Goal: Task Accomplishment & Management: Manage account settings

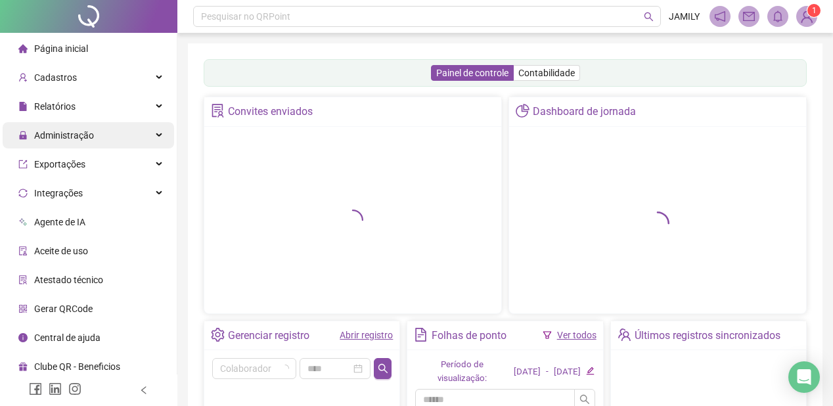
click at [108, 133] on div "Administração" at bounding box center [88, 135] width 171 height 26
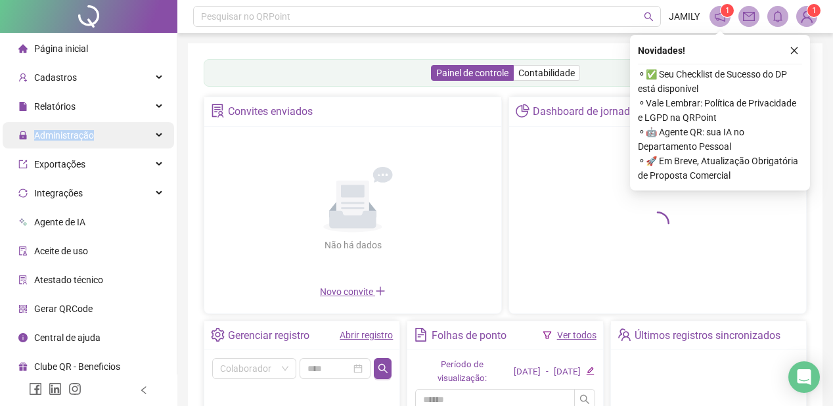
click at [110, 134] on div "Administração" at bounding box center [88, 135] width 171 height 26
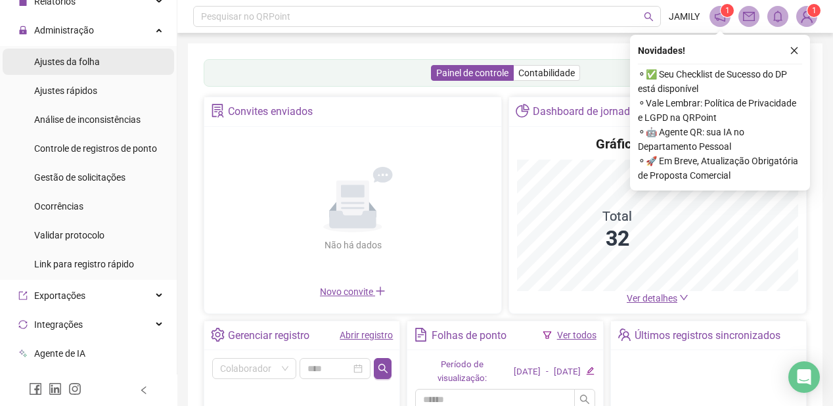
scroll to position [158, 0]
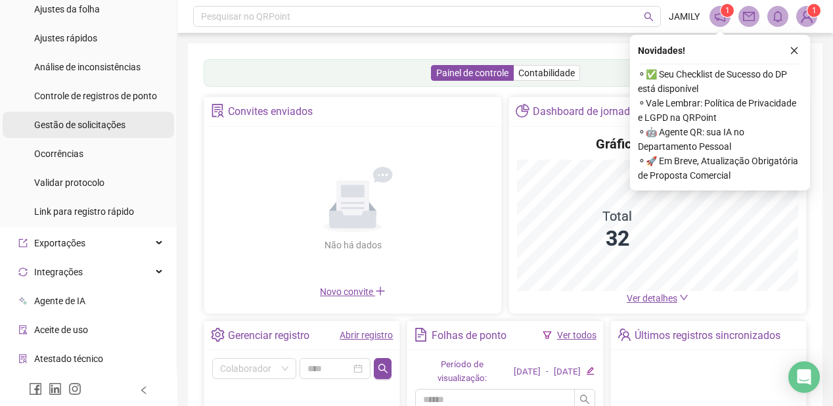
click at [102, 127] on span "Gestão de solicitações" at bounding box center [79, 125] width 91 height 11
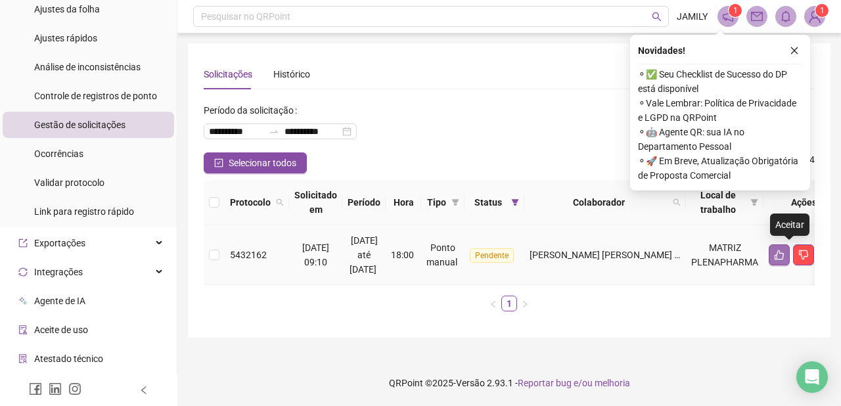
click at [785, 261] on button "button" at bounding box center [779, 254] width 21 height 21
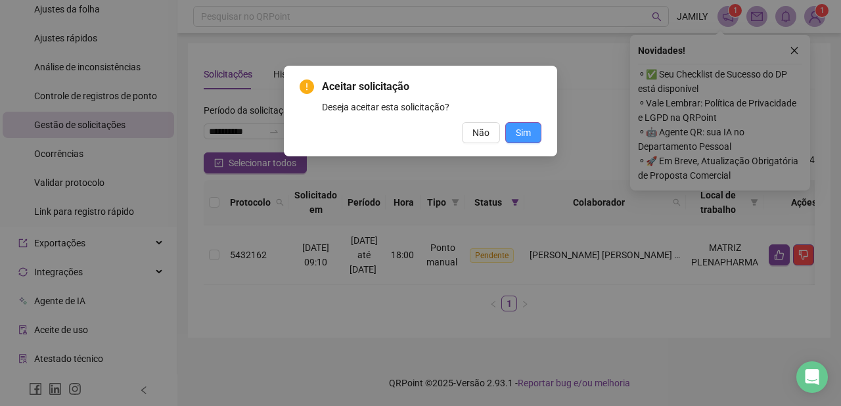
click at [521, 134] on span "Sim" at bounding box center [523, 132] width 15 height 14
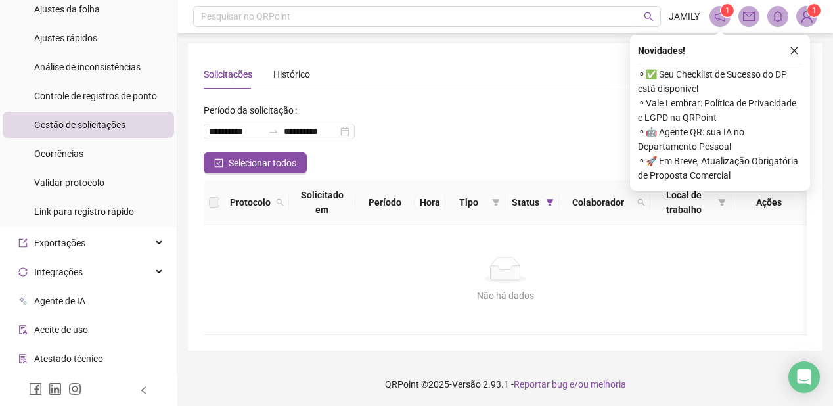
scroll to position [1, 0]
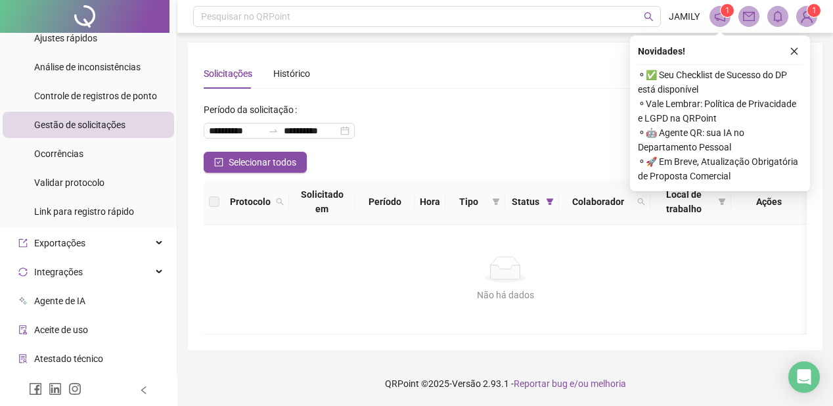
click at [95, 121] on span "Gestão de solicitações" at bounding box center [79, 125] width 91 height 11
click at [794, 47] on icon "close" at bounding box center [794, 51] width 9 height 9
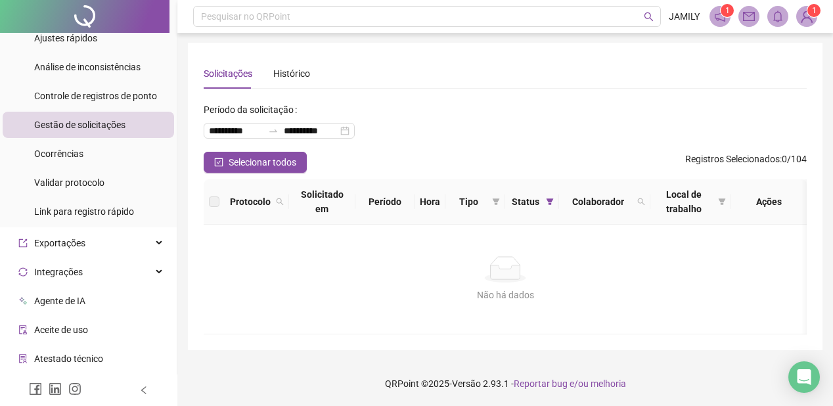
scroll to position [0, 0]
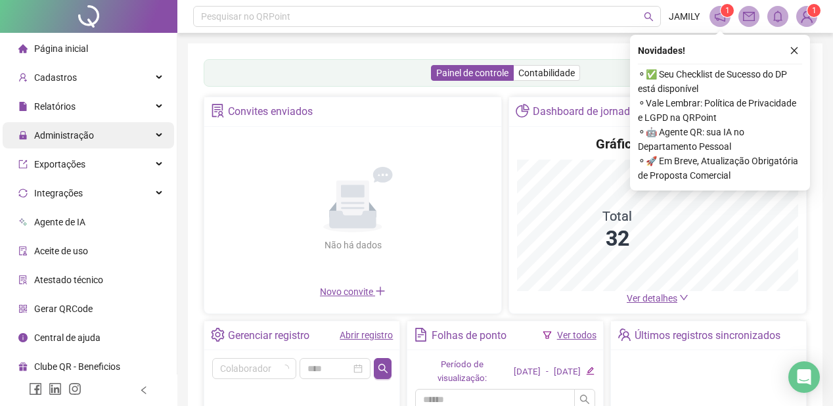
click at [150, 134] on div "Administração" at bounding box center [88, 135] width 171 height 26
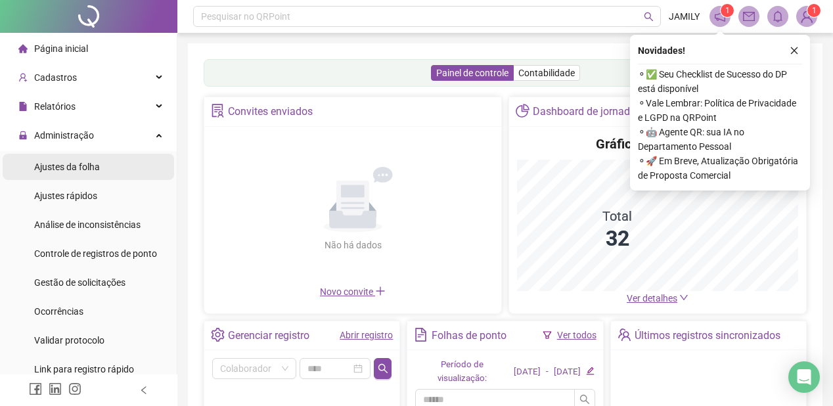
click at [118, 168] on li "Ajustes da folha" at bounding box center [88, 167] width 171 height 26
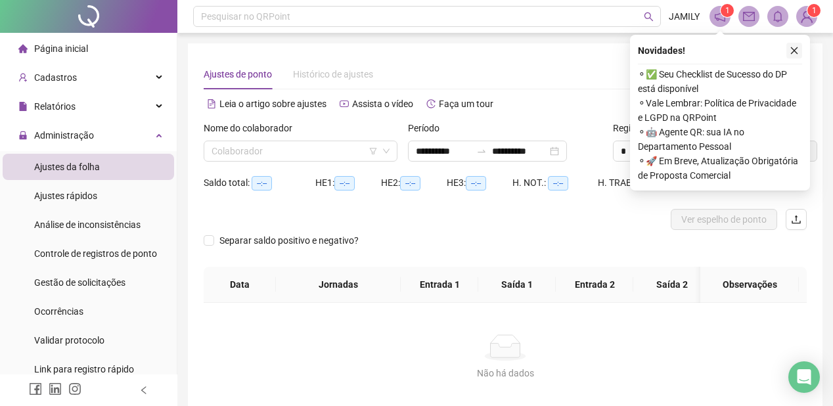
click at [799, 50] on button "button" at bounding box center [794, 51] width 16 height 16
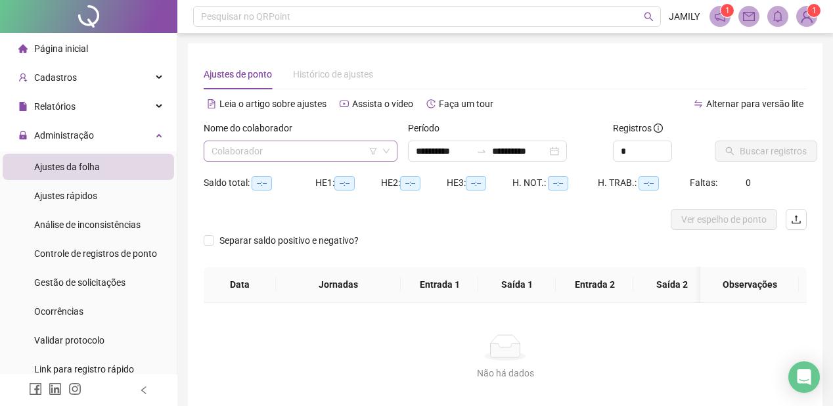
click at [296, 154] on input "search" at bounding box center [295, 151] width 166 height 20
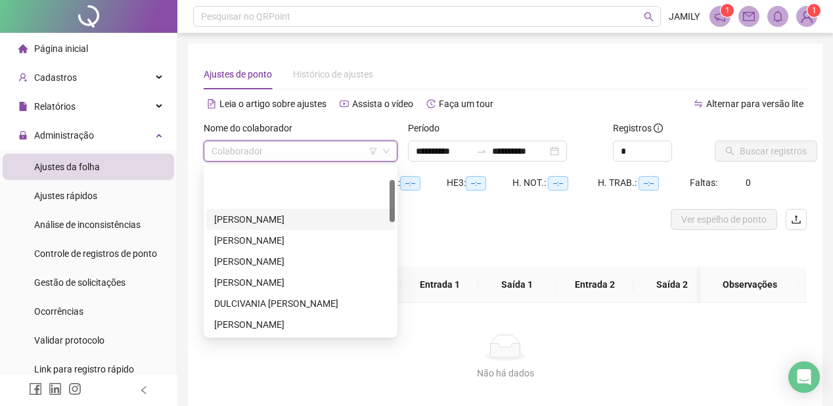
scroll to position [105, 0]
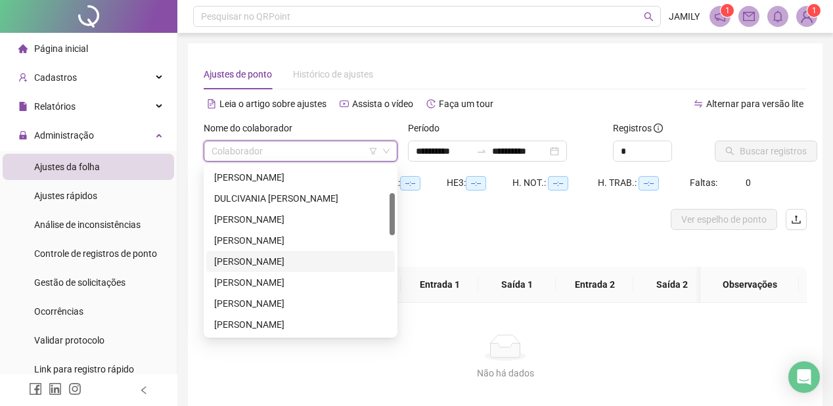
click at [274, 263] on div "[PERSON_NAME]" at bounding box center [300, 261] width 173 height 14
click at [274, 263] on div "Separar saldo positivo e negativo?" at bounding box center [292, 248] width 177 height 37
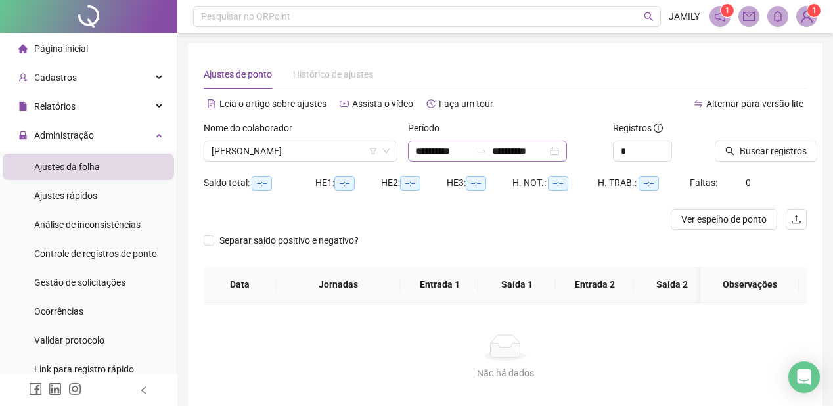
click at [567, 153] on div "**********" at bounding box center [487, 151] width 159 height 21
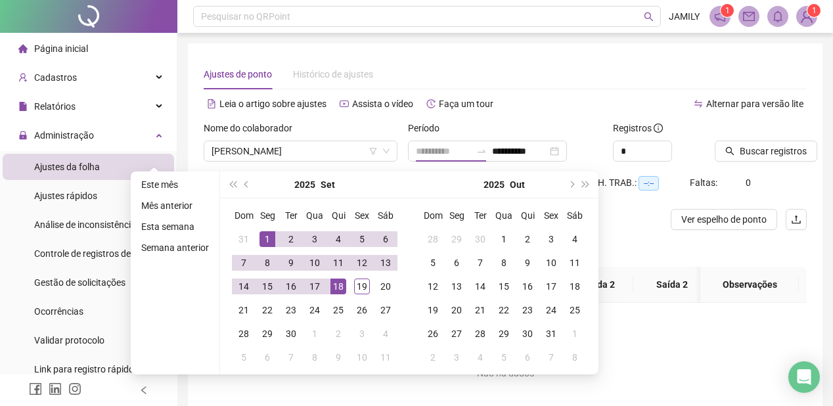
click at [271, 236] on div "1" at bounding box center [267, 239] width 16 height 16
type input "**********"
click at [330, 286] on div "18" at bounding box center [338, 287] width 16 height 16
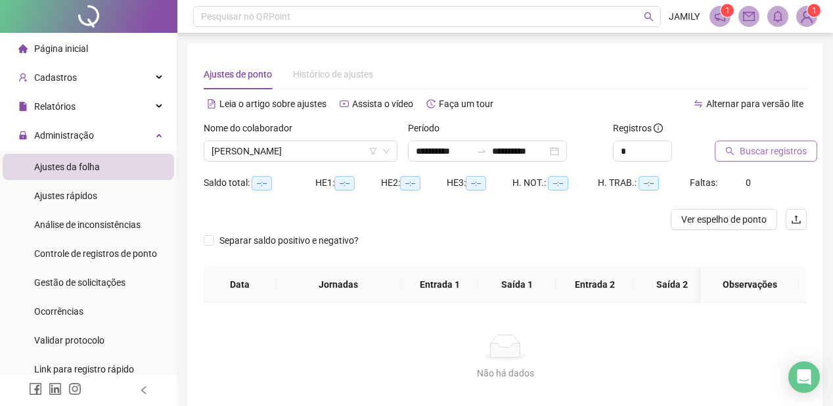
click at [772, 149] on span "Buscar registros" at bounding box center [773, 151] width 67 height 14
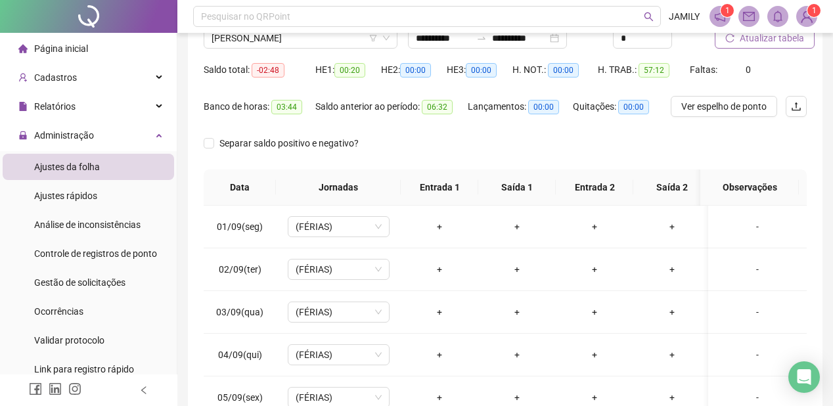
scroll to position [107, 0]
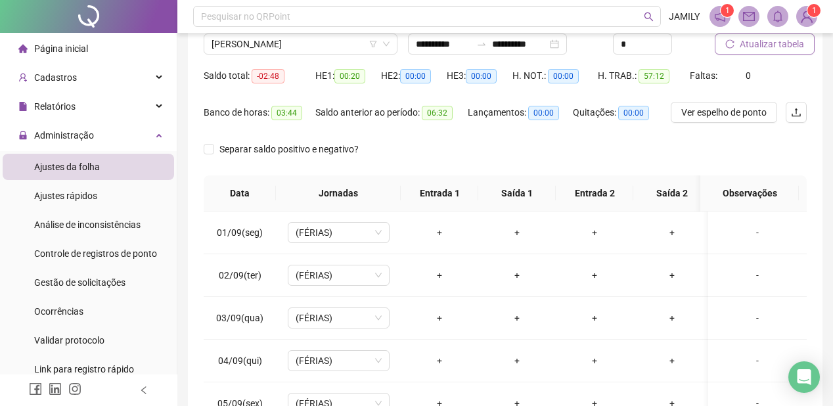
click at [770, 45] on span "Atualizar tabela" at bounding box center [772, 44] width 64 height 14
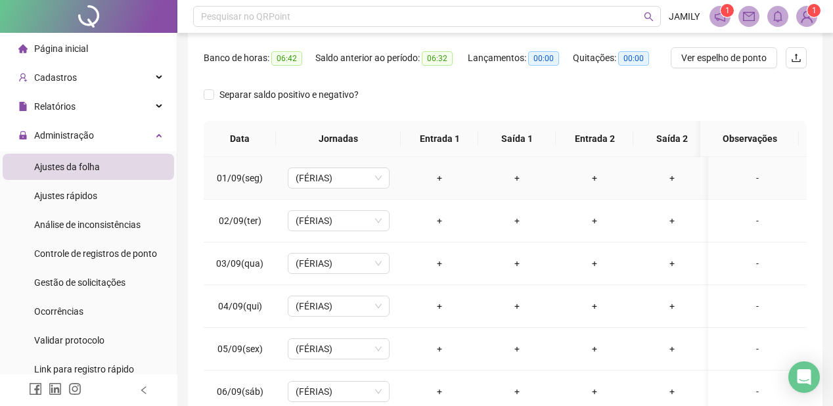
scroll to position [55, 0]
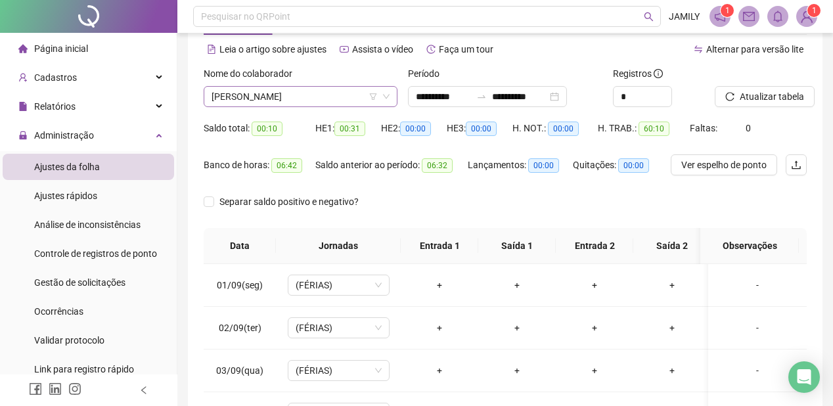
click at [305, 95] on span "[PERSON_NAME]" at bounding box center [301, 97] width 178 height 20
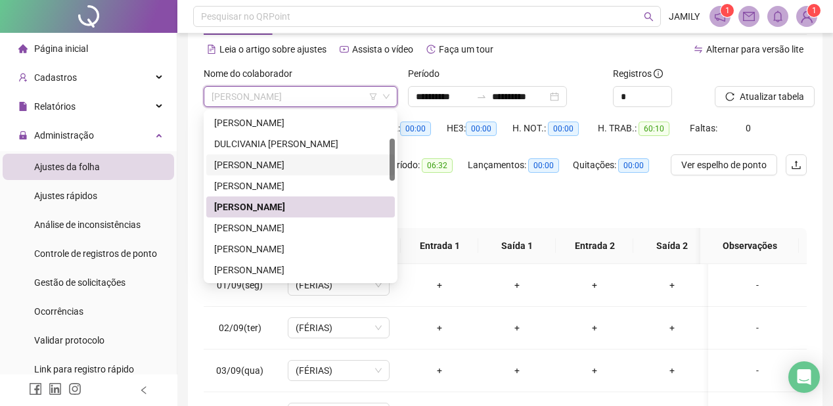
scroll to position [0, 0]
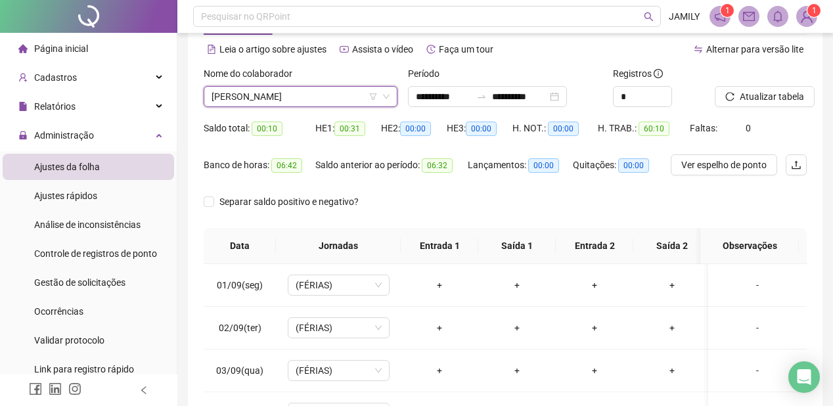
click at [323, 98] on span "[PERSON_NAME]" at bounding box center [301, 97] width 178 height 20
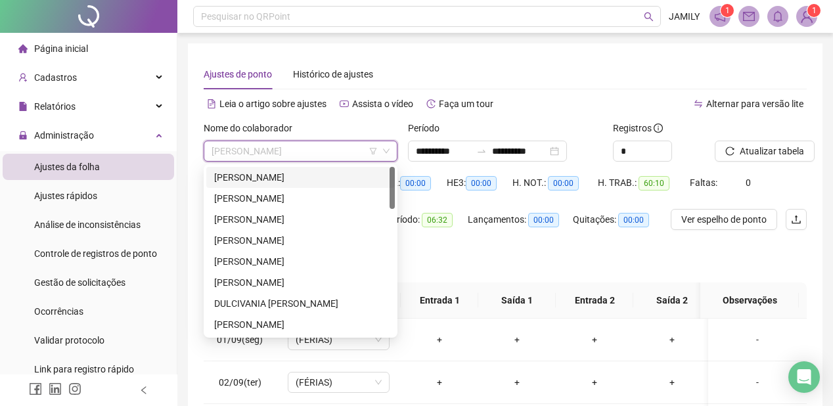
click at [315, 175] on div "[PERSON_NAME]" at bounding box center [300, 177] width 173 height 14
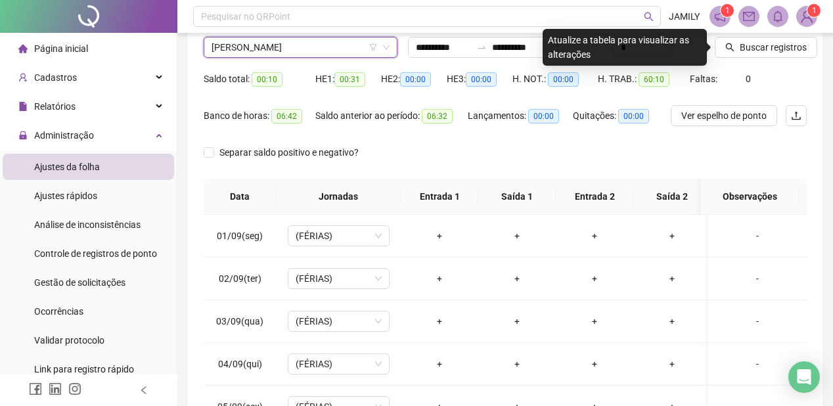
scroll to position [105, 0]
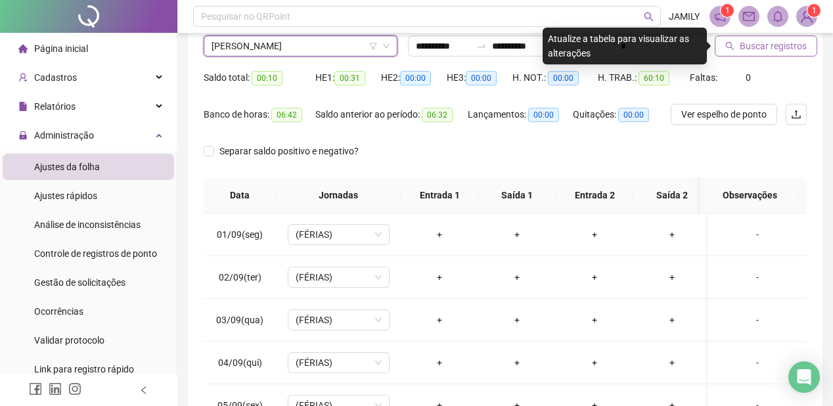
click at [763, 47] on span "Buscar registros" at bounding box center [773, 46] width 67 height 14
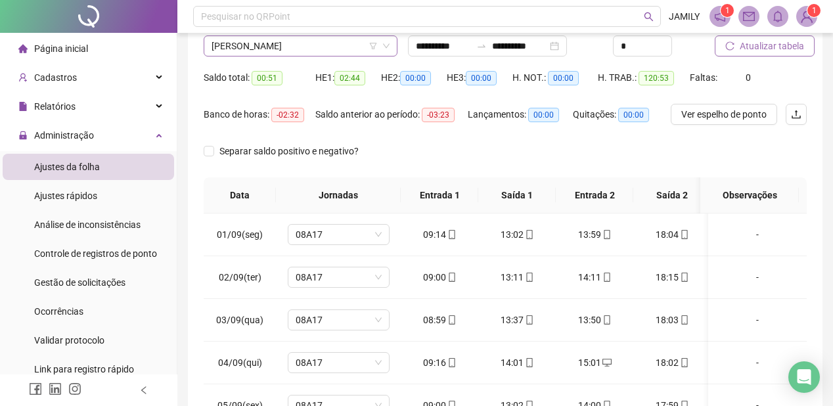
click at [289, 38] on span "[PERSON_NAME]" at bounding box center [301, 46] width 178 height 20
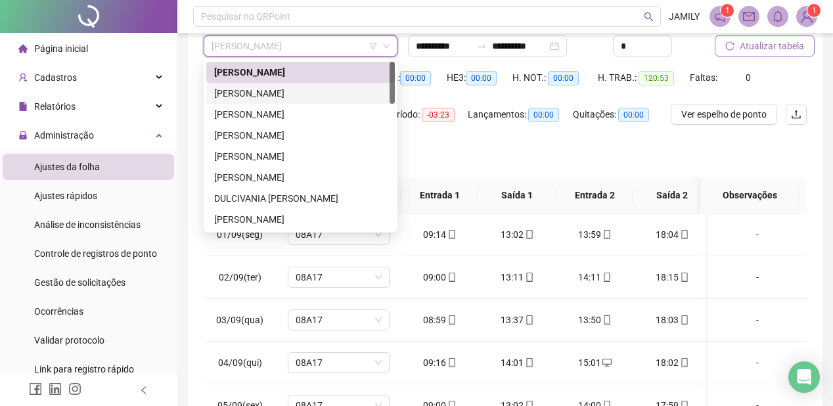
click at [287, 95] on div "[PERSON_NAME]" at bounding box center [300, 93] width 173 height 14
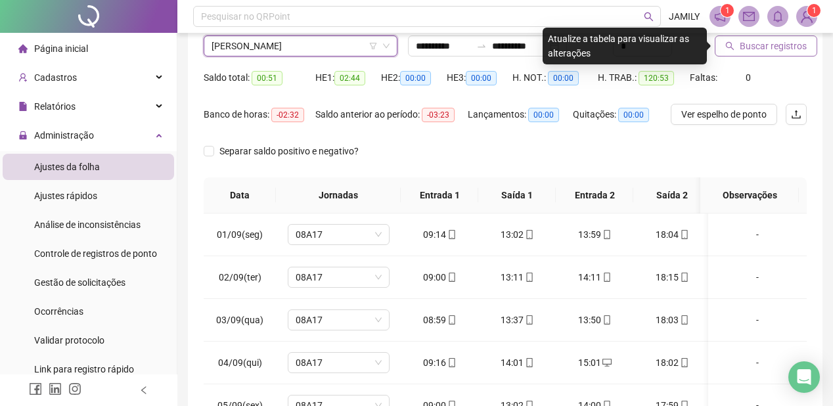
click at [763, 45] on span "Buscar registros" at bounding box center [773, 46] width 67 height 14
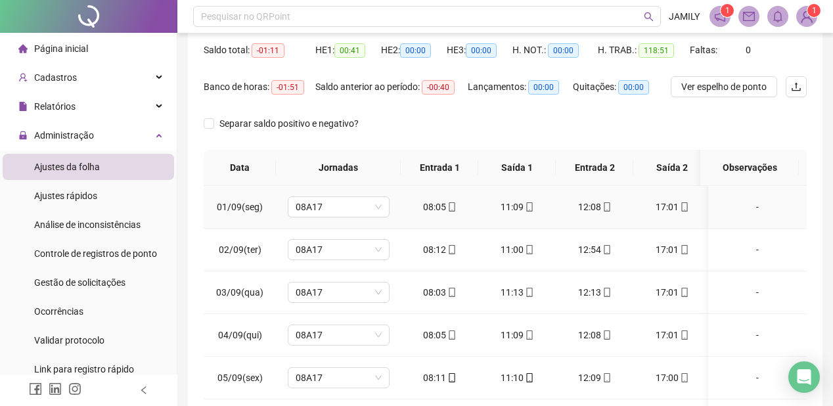
scroll to position [107, 0]
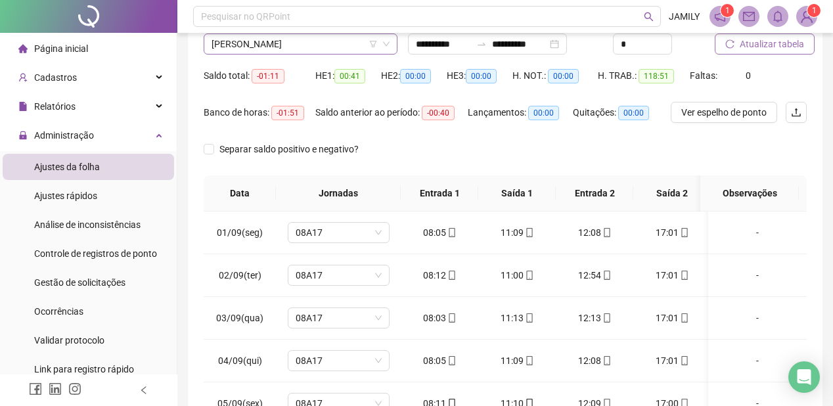
click at [339, 45] on span "[PERSON_NAME]" at bounding box center [301, 44] width 178 height 20
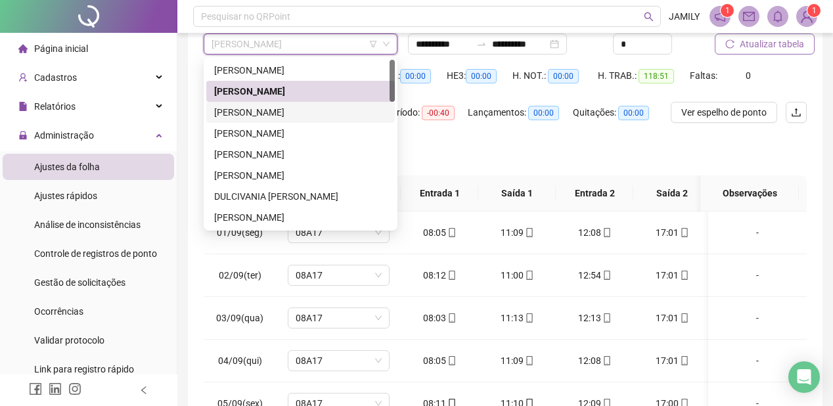
click at [311, 108] on div "[PERSON_NAME]" at bounding box center [300, 112] width 173 height 14
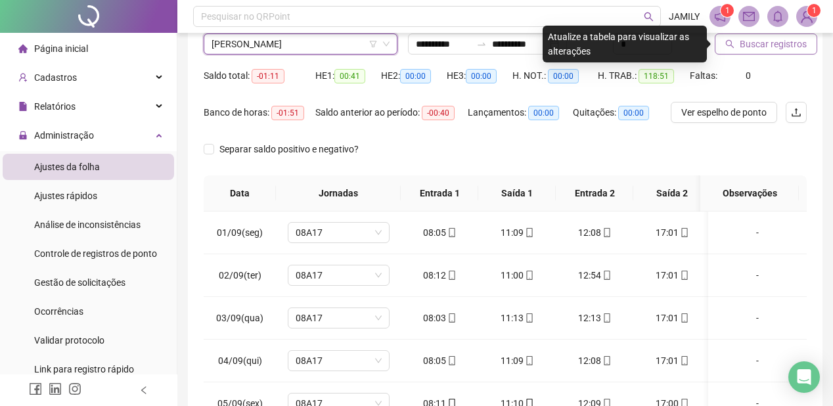
click at [752, 47] on span "Buscar registros" at bounding box center [773, 44] width 67 height 14
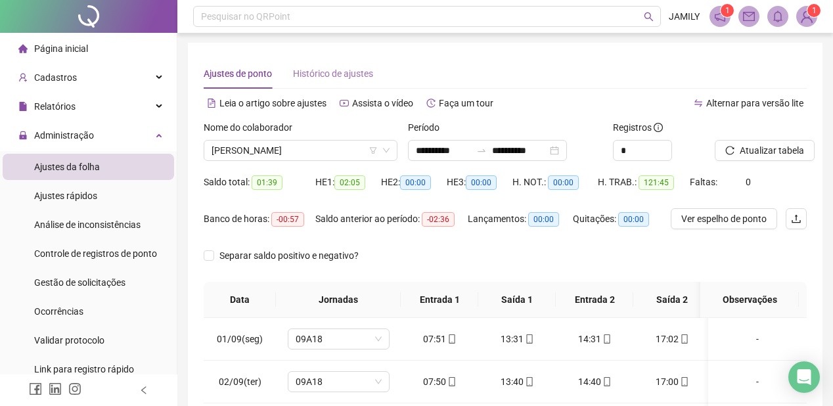
scroll to position [0, 0]
click at [283, 153] on span "[PERSON_NAME]" at bounding box center [301, 151] width 178 height 20
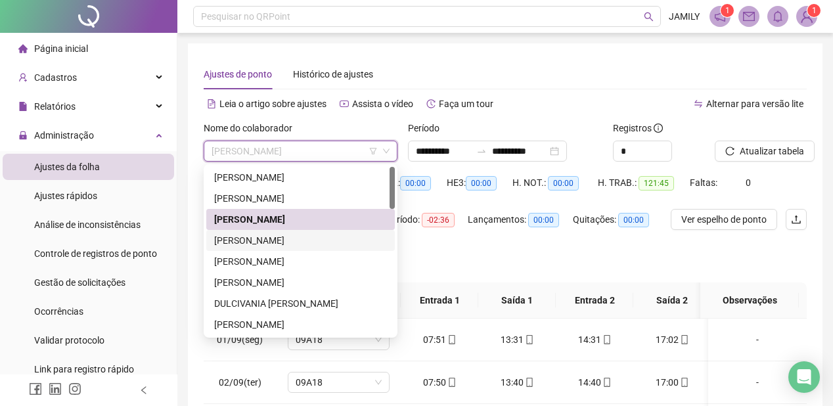
click at [270, 240] on div "[PERSON_NAME]" at bounding box center [300, 240] width 173 height 14
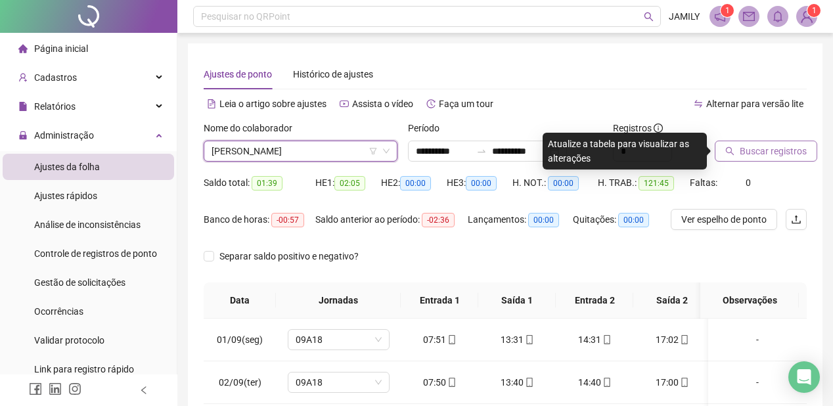
click at [786, 148] on span "Buscar registros" at bounding box center [773, 151] width 67 height 14
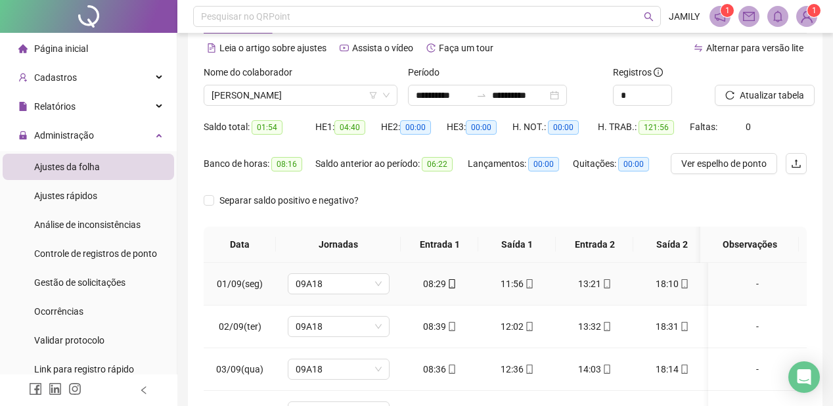
scroll to position [55, 0]
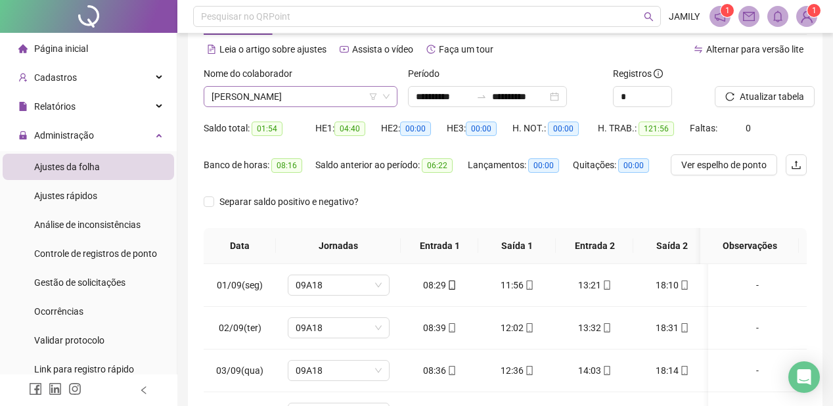
click at [323, 99] on span "[PERSON_NAME]" at bounding box center [301, 97] width 178 height 20
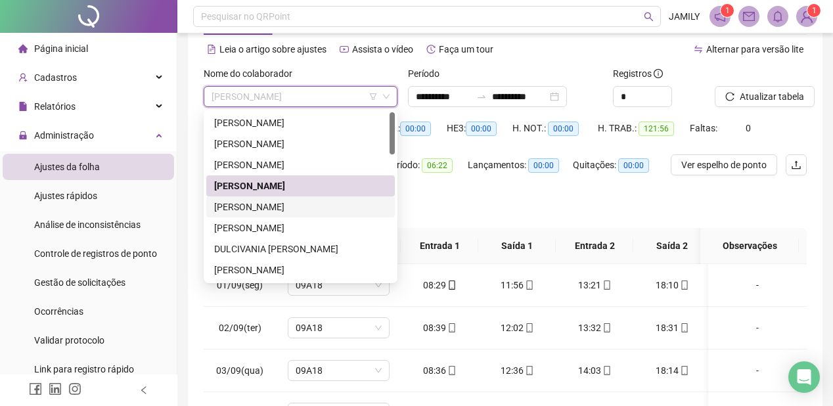
click at [319, 205] on div "[PERSON_NAME]" at bounding box center [300, 207] width 173 height 14
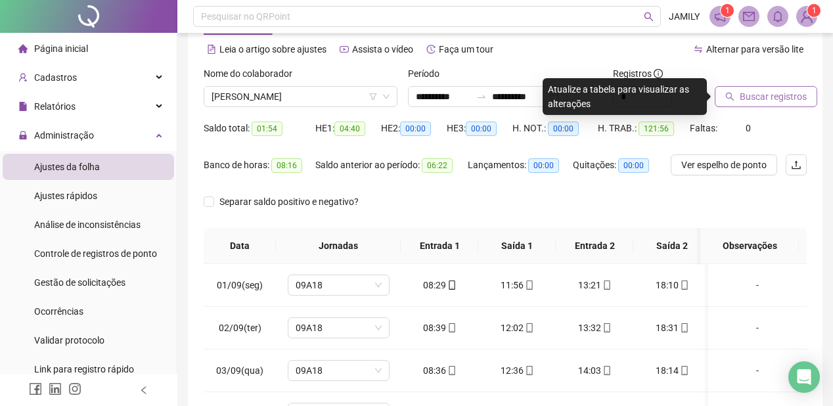
click at [773, 92] on span "Buscar registros" at bounding box center [773, 96] width 67 height 14
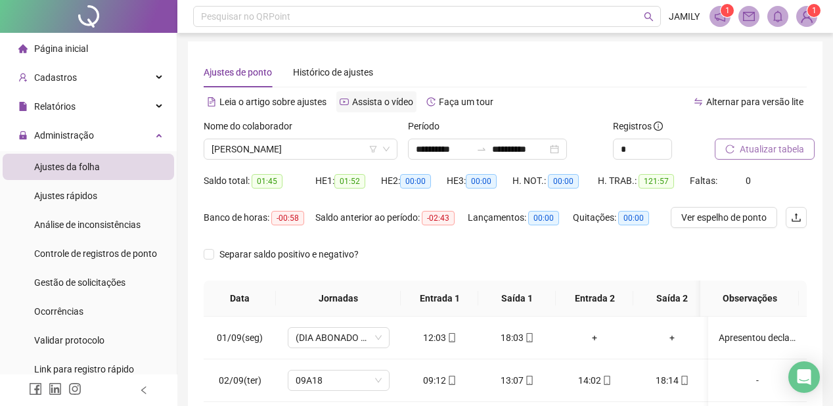
scroll to position [0, 0]
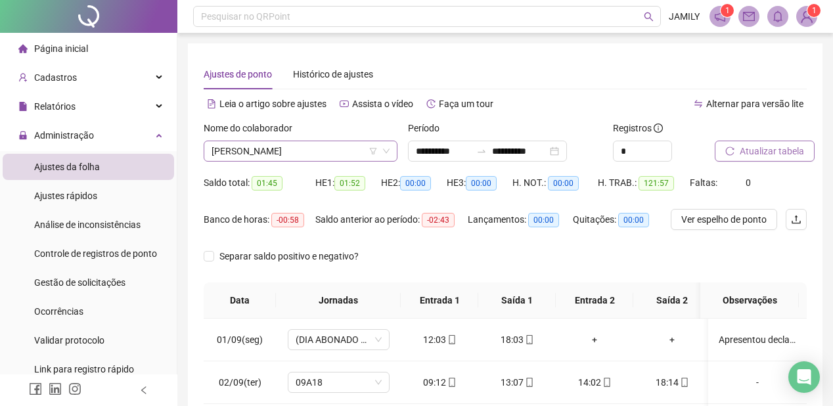
click at [270, 151] on span "[PERSON_NAME]" at bounding box center [301, 151] width 178 height 20
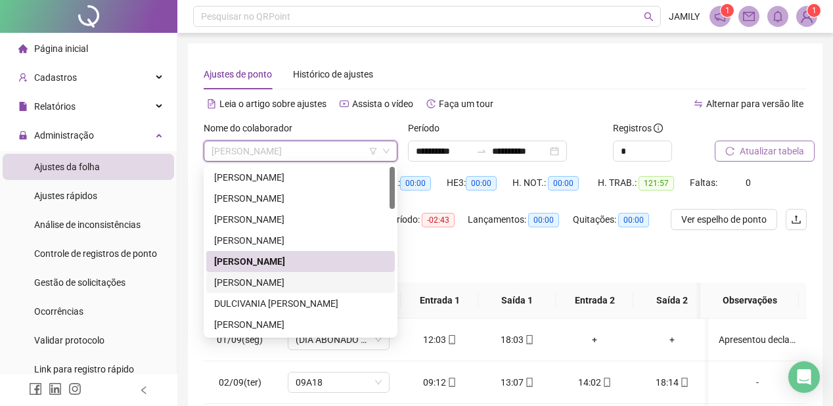
click at [255, 283] on div "[PERSON_NAME]" at bounding box center [300, 282] width 173 height 14
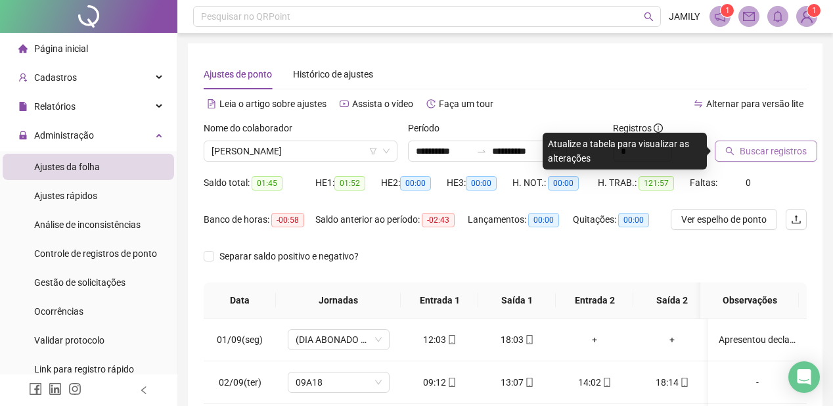
click at [767, 145] on span "Buscar registros" at bounding box center [773, 151] width 67 height 14
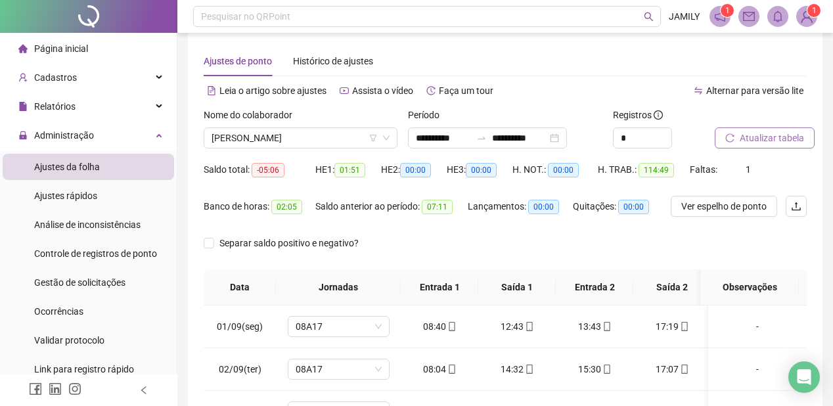
scroll to position [2, 0]
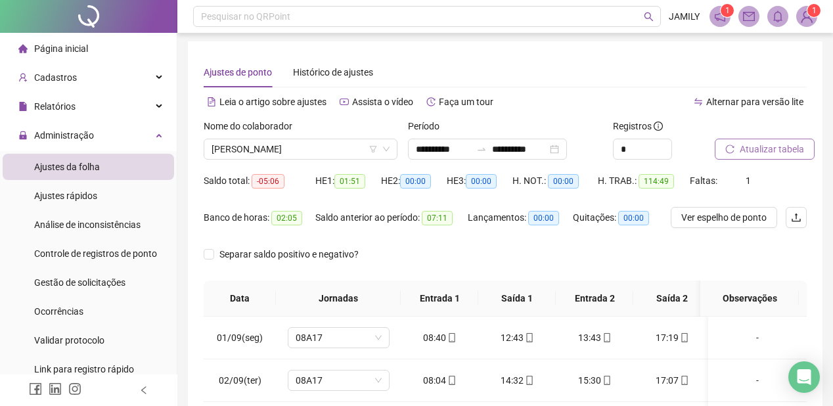
click at [773, 151] on span "Atualizar tabela" at bounding box center [772, 149] width 64 height 14
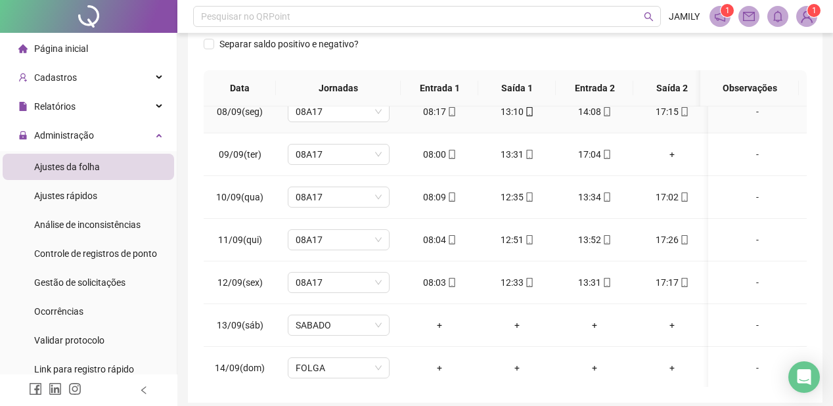
scroll to position [315, 0]
click at [673, 150] on div "+" at bounding box center [672, 153] width 56 height 14
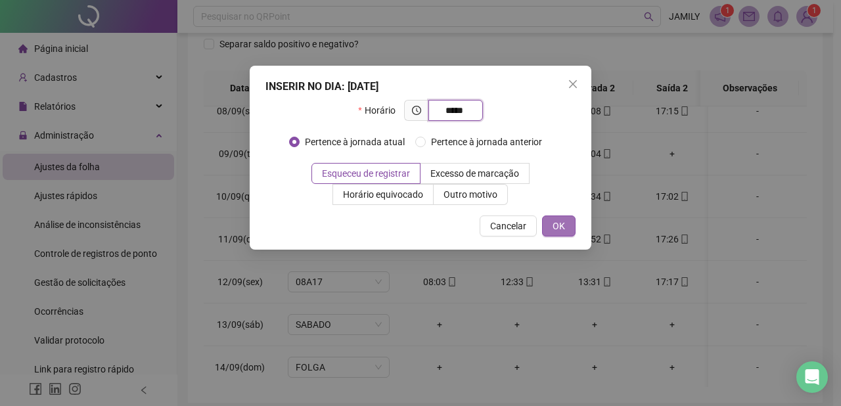
type input "*****"
click at [549, 229] on button "OK" at bounding box center [559, 225] width 34 height 21
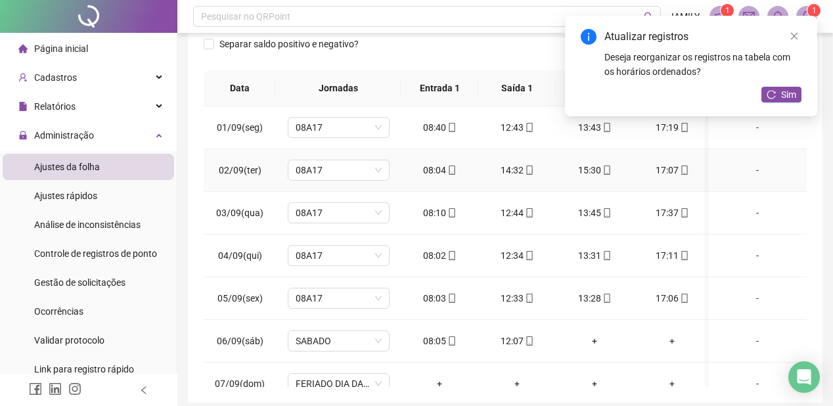
scroll to position [107, 0]
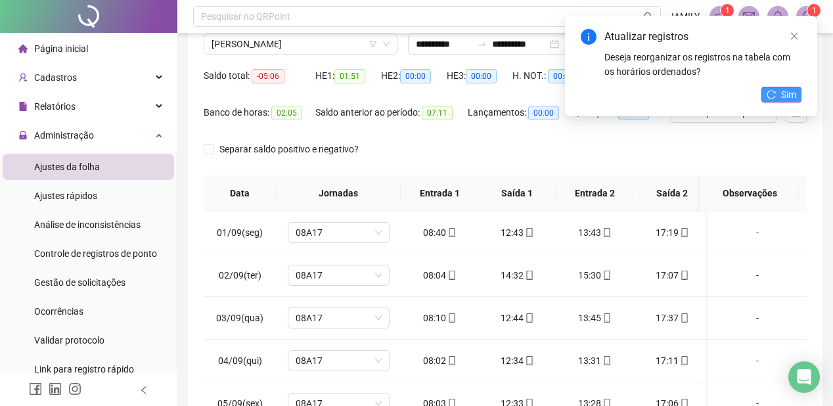
click at [792, 88] on span "Sim" at bounding box center [788, 94] width 15 height 14
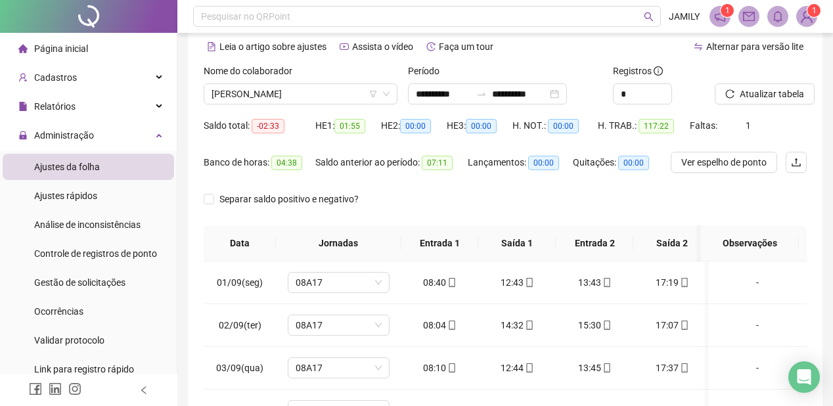
scroll to position [55, 0]
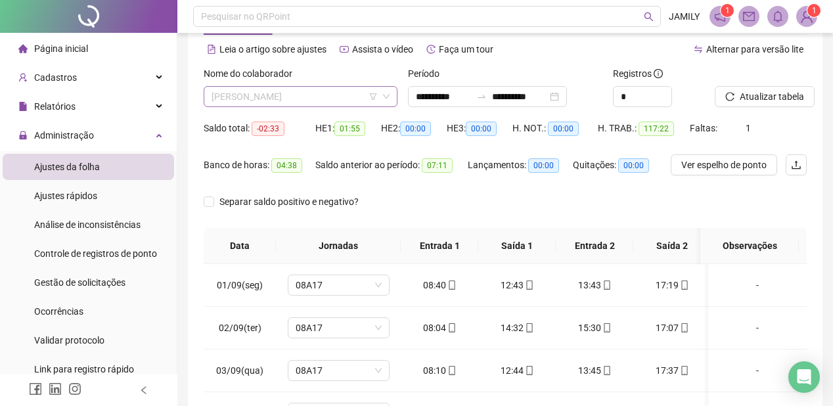
click at [349, 95] on span "[PERSON_NAME]" at bounding box center [301, 97] width 178 height 20
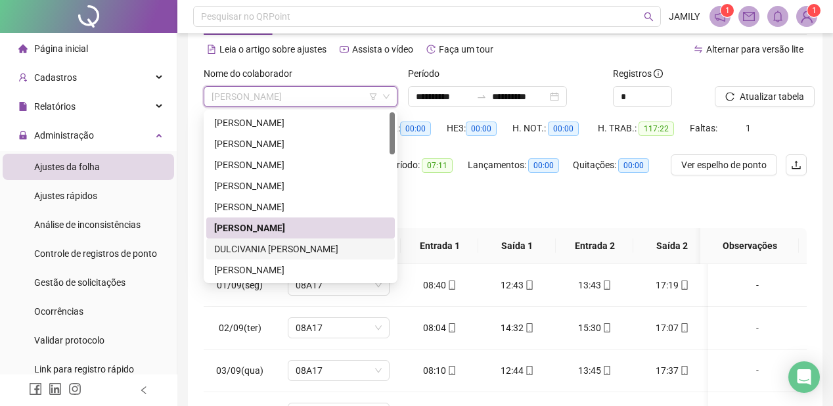
scroll to position [105, 0]
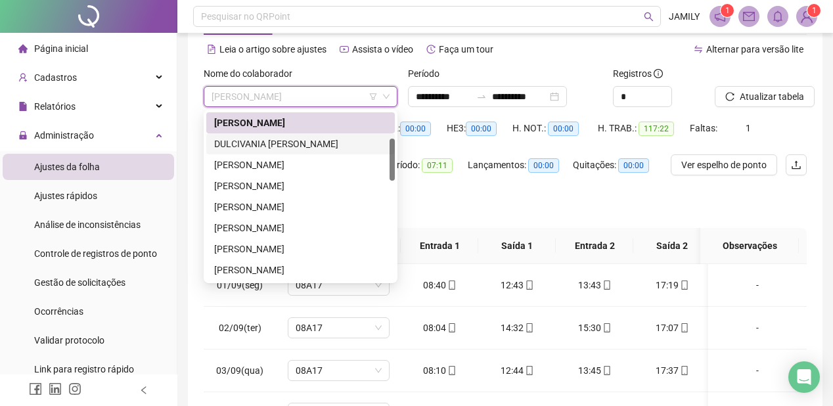
click at [316, 141] on div "DULCIVANIA [PERSON_NAME]" at bounding box center [300, 144] width 173 height 14
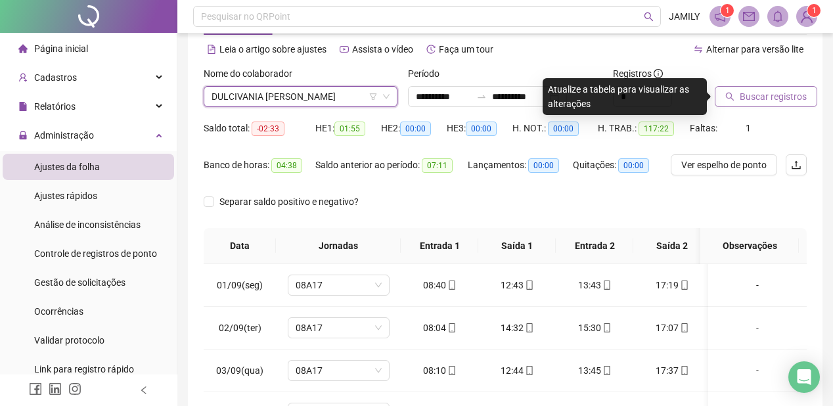
click at [777, 92] on span "Buscar registros" at bounding box center [773, 96] width 67 height 14
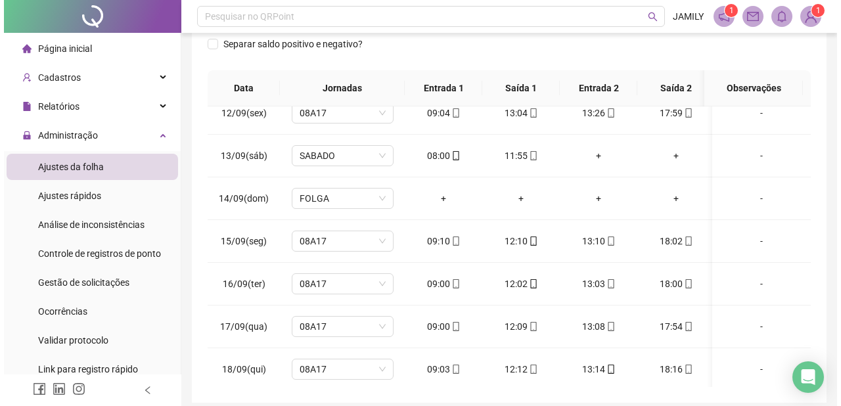
scroll to position [493, 0]
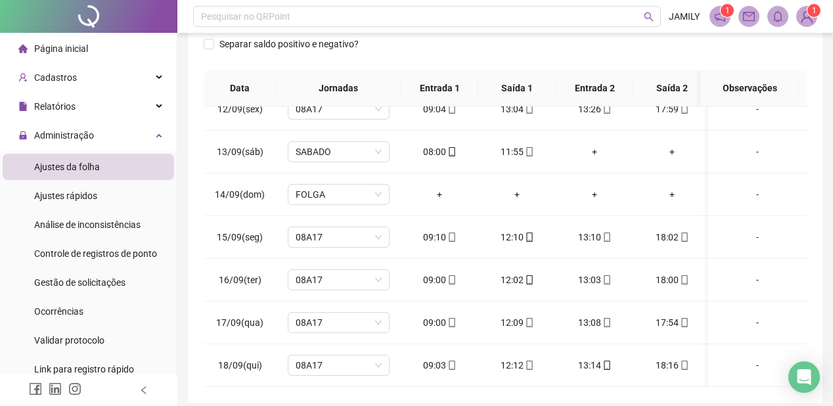
click at [808, 17] on img at bounding box center [807, 17] width 20 height 20
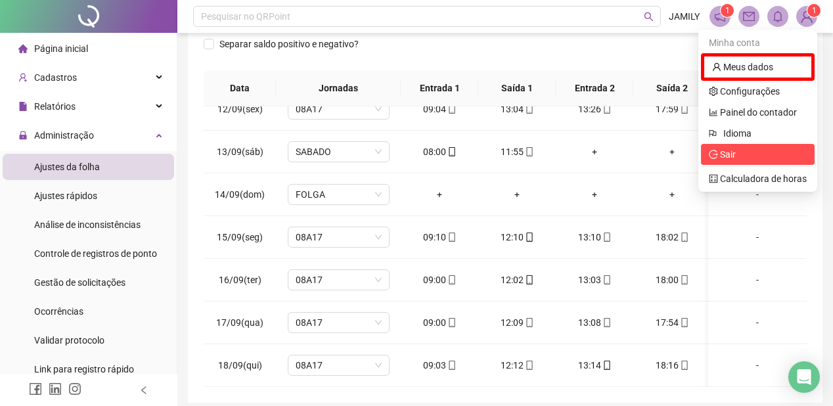
click at [740, 158] on span "Sair" at bounding box center [758, 154] width 98 height 14
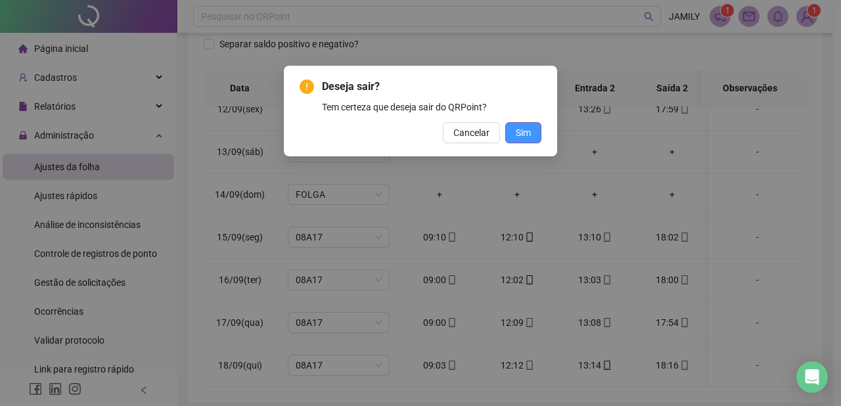
click at [537, 133] on button "Sim" at bounding box center [523, 132] width 36 height 21
